Goal: Transaction & Acquisition: Obtain resource

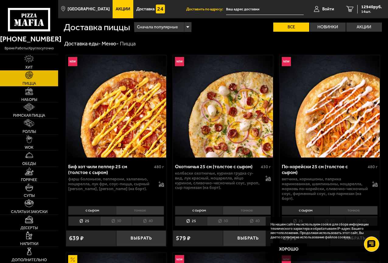
click at [116, 4] on link "Акции" at bounding box center [123, 9] width 21 height 18
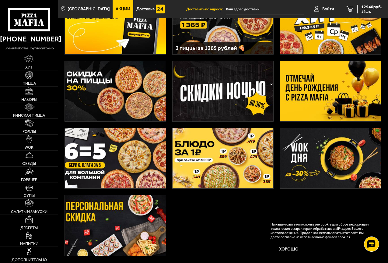
scroll to position [61, 0]
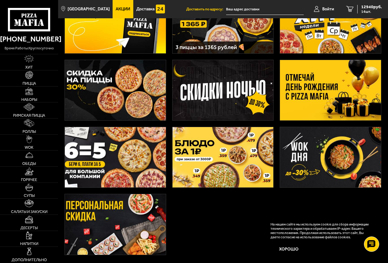
click at [308, 105] on img at bounding box center [330, 90] width 101 height 60
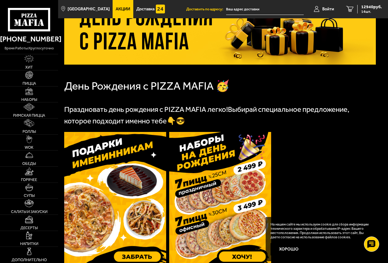
scroll to position [122, 0]
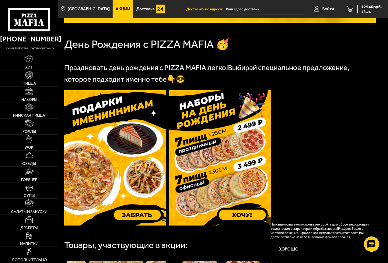
click at [134, 130] on img at bounding box center [115, 157] width 102 height 135
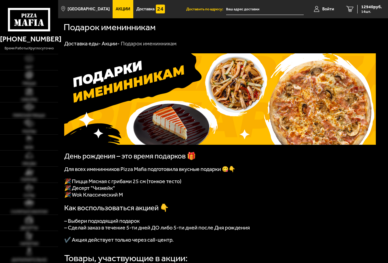
scroll to position [91, 0]
